Goal: Information Seeking & Learning: Learn about a topic

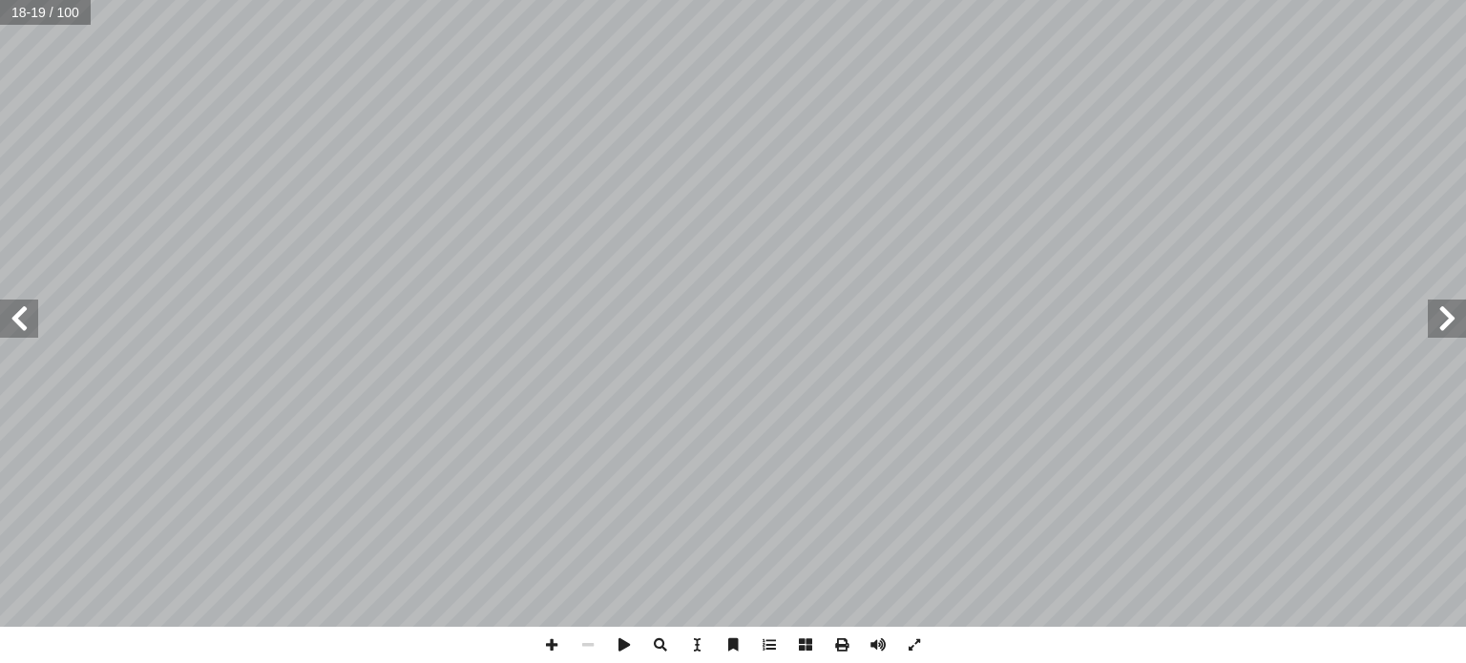
click at [15, 317] on span at bounding box center [19, 319] width 38 height 38
click at [27, 324] on span at bounding box center [19, 319] width 38 height 38
click at [19, 330] on span at bounding box center [19, 319] width 38 height 38
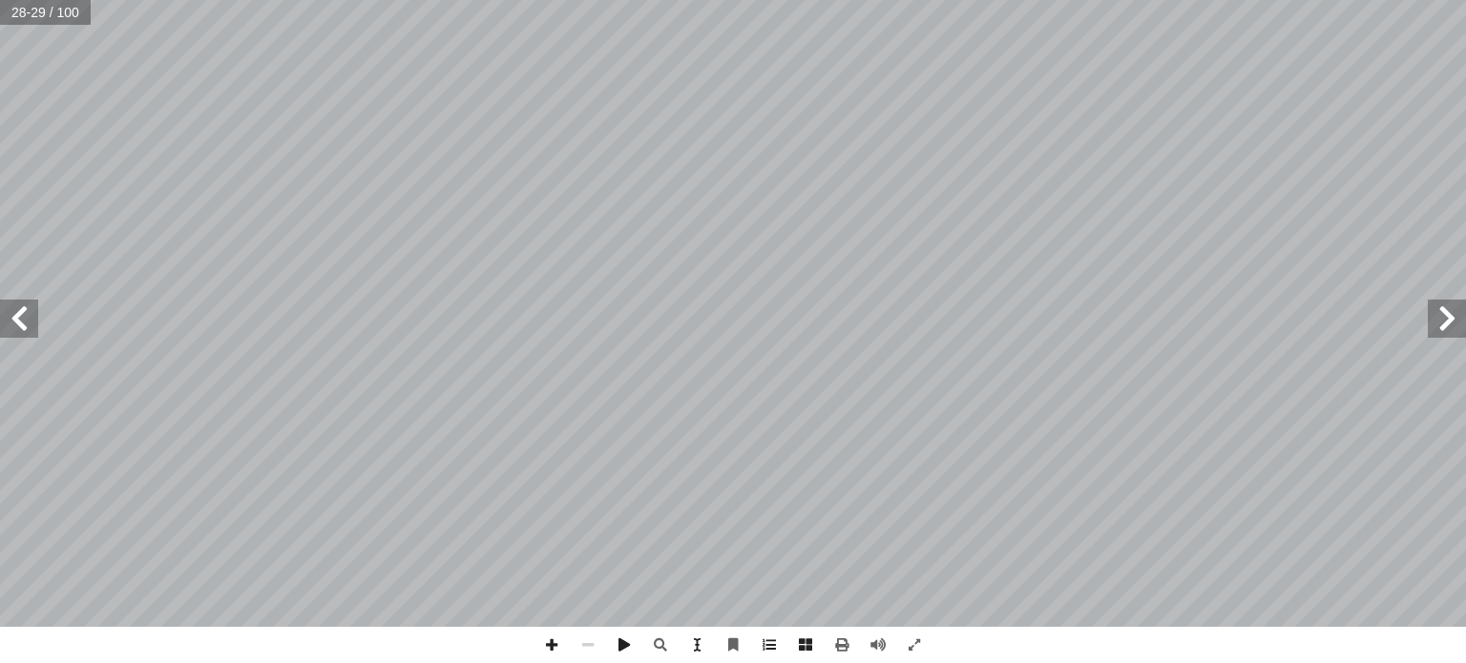
click at [19, 330] on span at bounding box center [19, 319] width 38 height 38
click at [1448, 324] on span at bounding box center [1447, 319] width 38 height 38
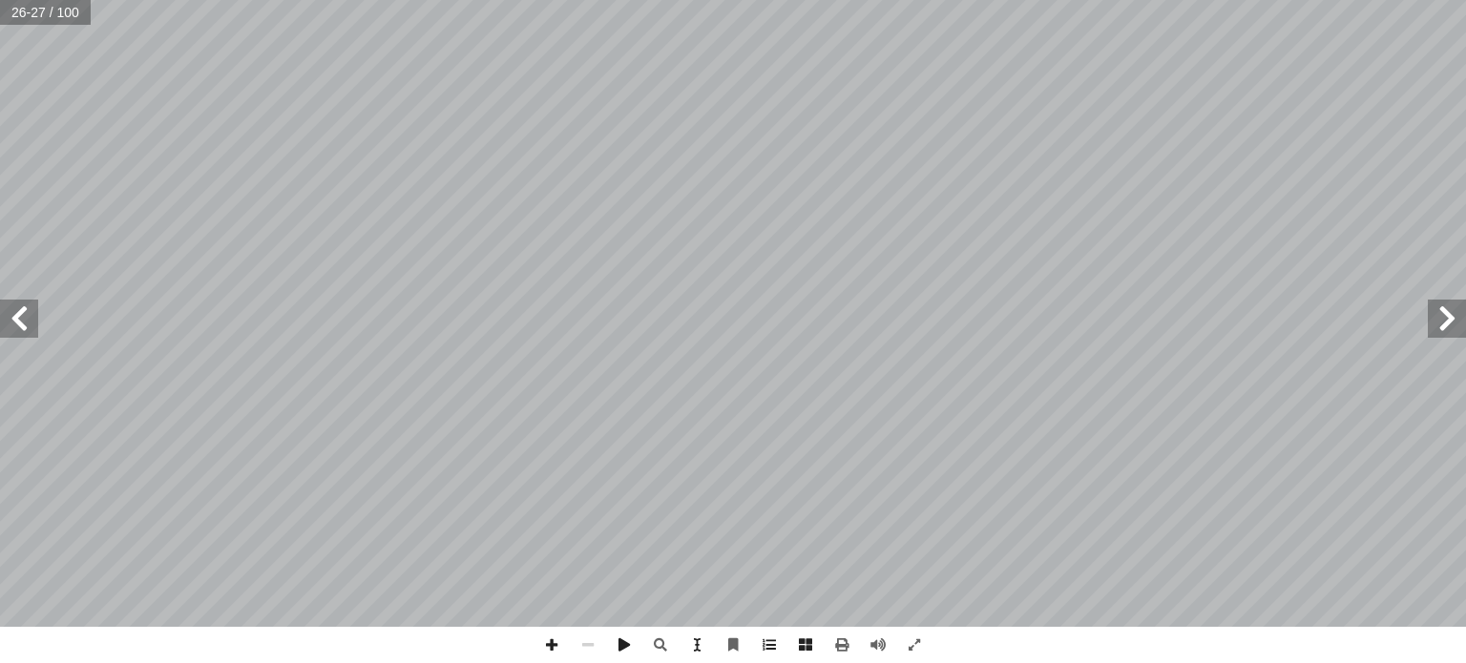
click at [1448, 324] on span at bounding box center [1447, 319] width 38 height 38
